Goal: Find specific page/section: Find specific page/section

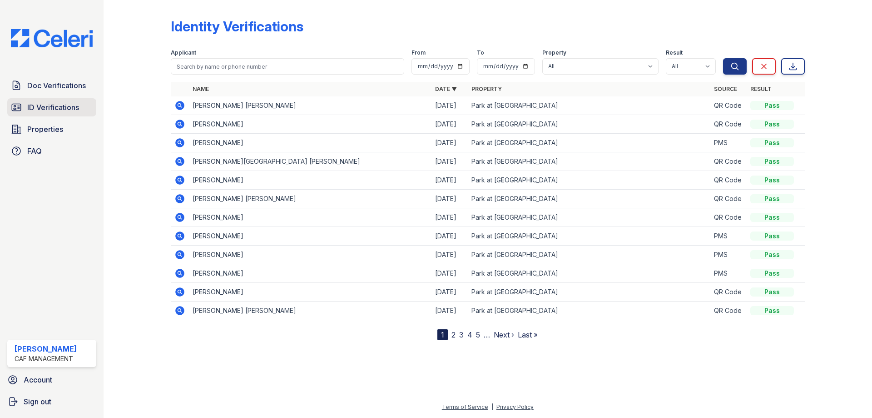
click at [50, 108] on span "ID Verifications" at bounding box center [53, 107] width 52 height 11
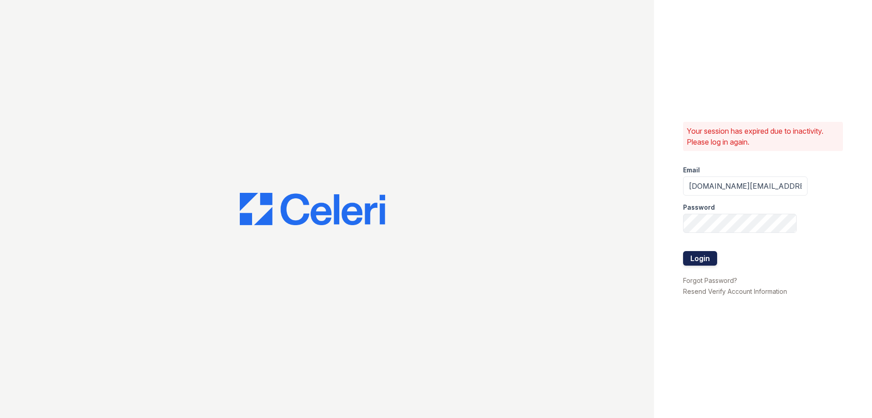
click at [699, 259] on button "Login" at bounding box center [700, 258] width 34 height 15
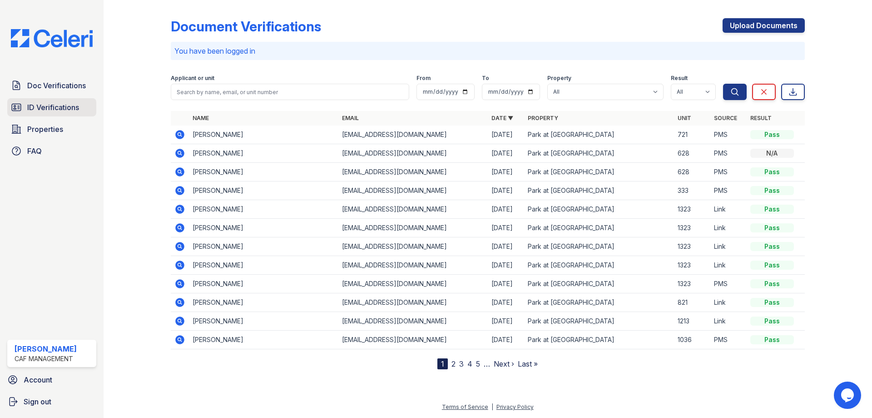
click at [73, 116] on link "ID Verifications" at bounding box center [51, 107] width 89 height 18
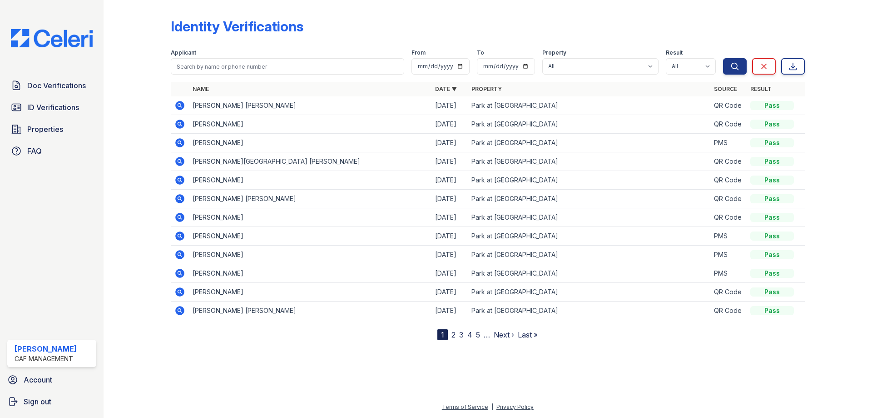
click at [59, 106] on span "ID Verifications" at bounding box center [53, 107] width 52 height 11
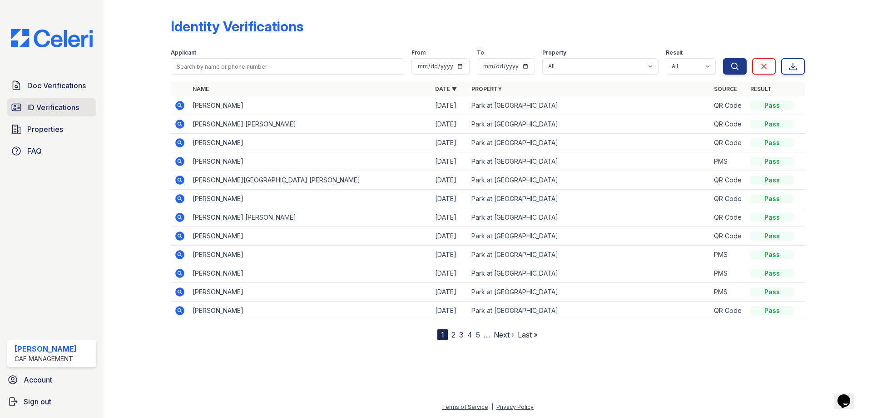
click at [55, 112] on span "ID Verifications" at bounding box center [53, 107] width 52 height 11
